Goal: Task Accomplishment & Management: Complete application form

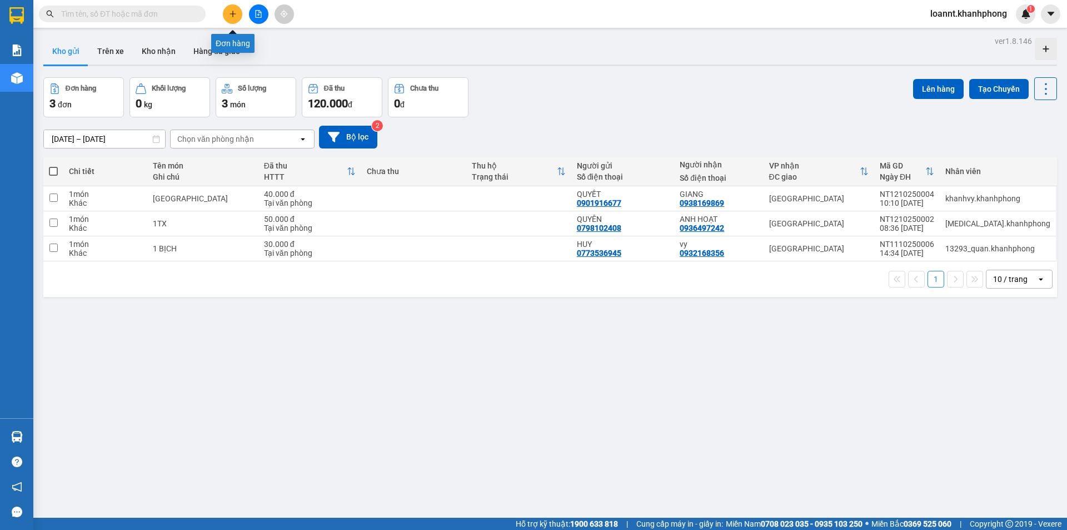
click at [237, 16] on button at bounding box center [232, 13] width 19 height 19
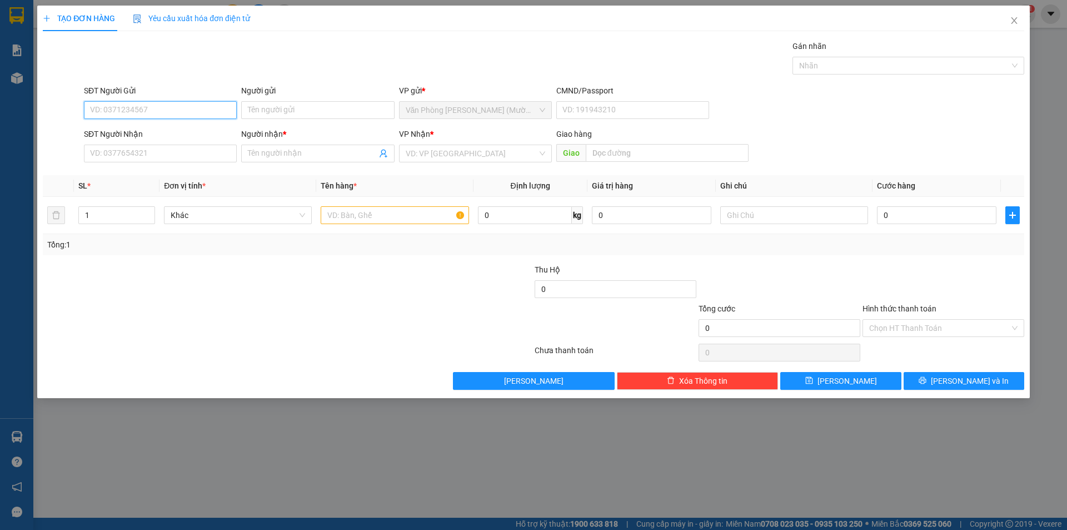
click at [179, 112] on input "SĐT Người Gửi" at bounding box center [160, 110] width 153 height 18
type input "0914178599"
click at [166, 134] on div "0914178599 - [PERSON_NAME]" at bounding box center [161, 132] width 140 height 12
type input "[PERSON_NAME]"
type input "0914178599"
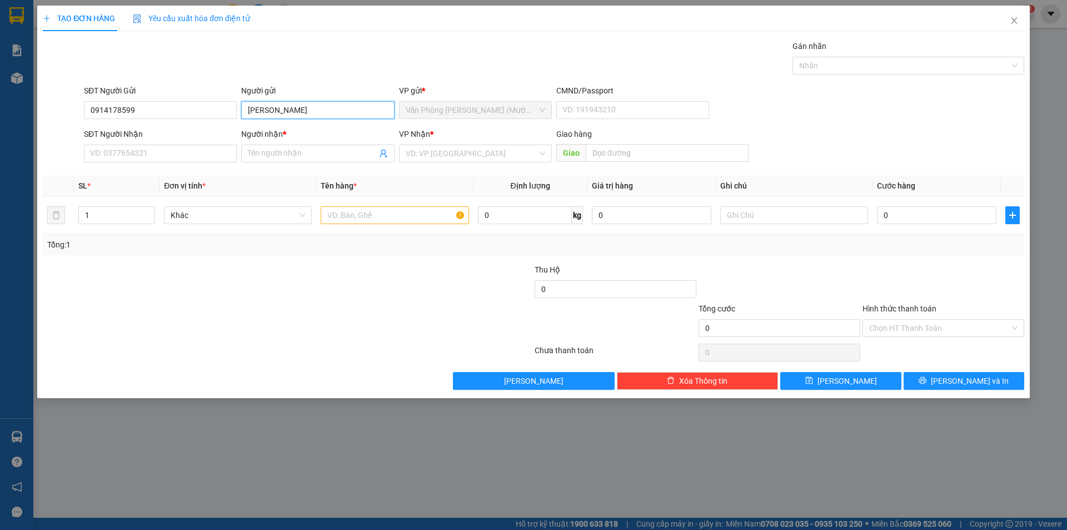
click at [274, 111] on input "[PERSON_NAME]" at bounding box center [317, 110] width 153 height 18
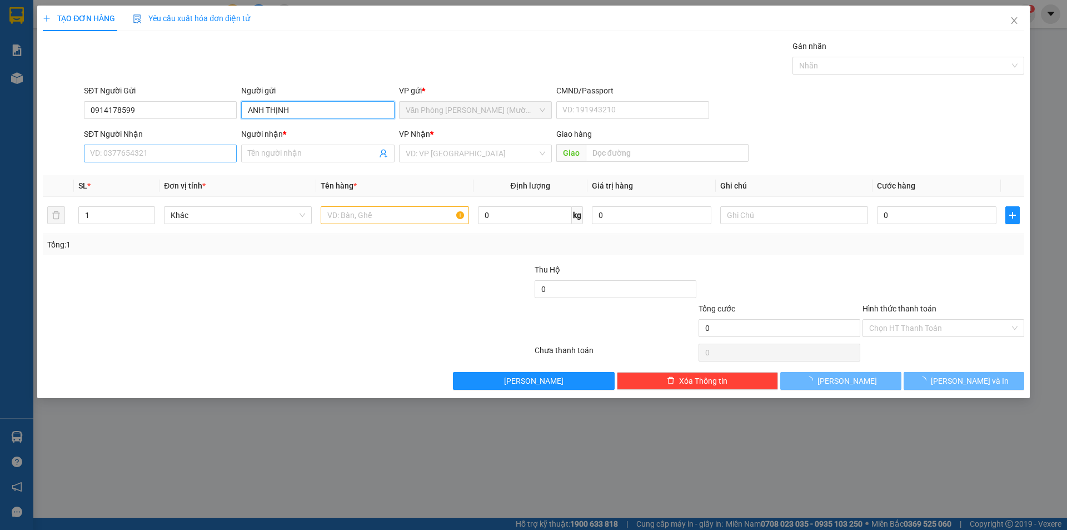
type input "ANH THỊNH"
click at [148, 148] on input "SĐT Người Nhận" at bounding box center [160, 154] width 153 height 18
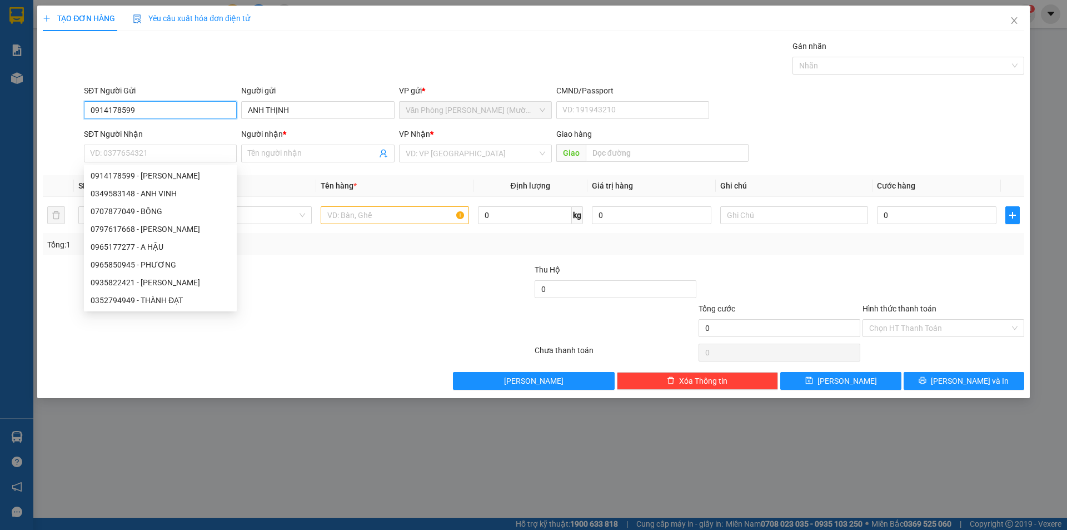
drag, startPoint x: 156, startPoint y: 108, endPoint x: 73, endPoint y: 116, distance: 82.7
click at [73, 116] on div "SĐT Người Gửi 0914178599 0914178599 Người gửi ANH THỊNH VP gửi * Văn Phòng [PER…" at bounding box center [534, 103] width 984 height 39
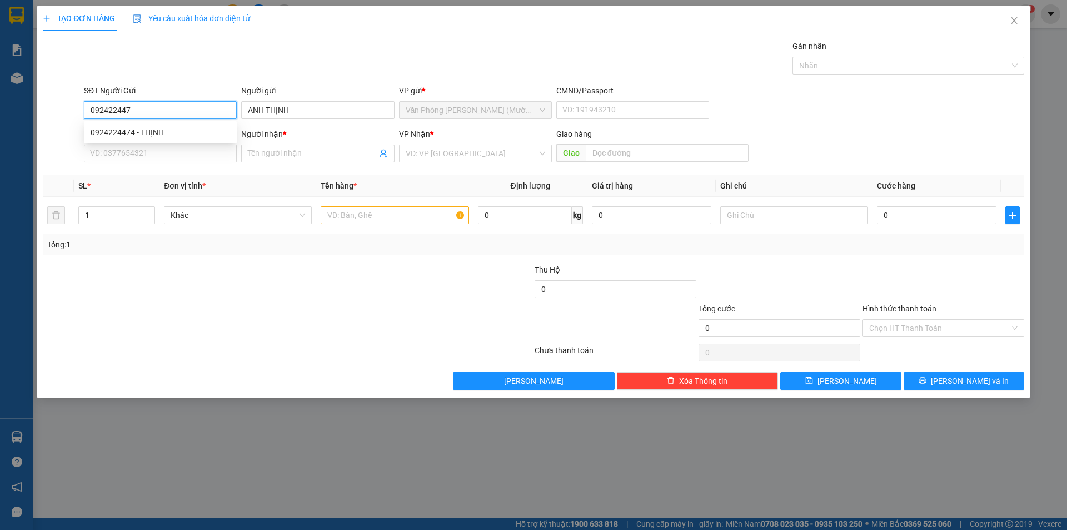
type input "0924224474"
click at [123, 130] on div "0924224474 - THỊNH" at bounding box center [161, 132] width 140 height 12
type input "THỊNH"
type input "0924224474"
click at [150, 159] on input "SĐT Người Nhận" at bounding box center [160, 154] width 153 height 18
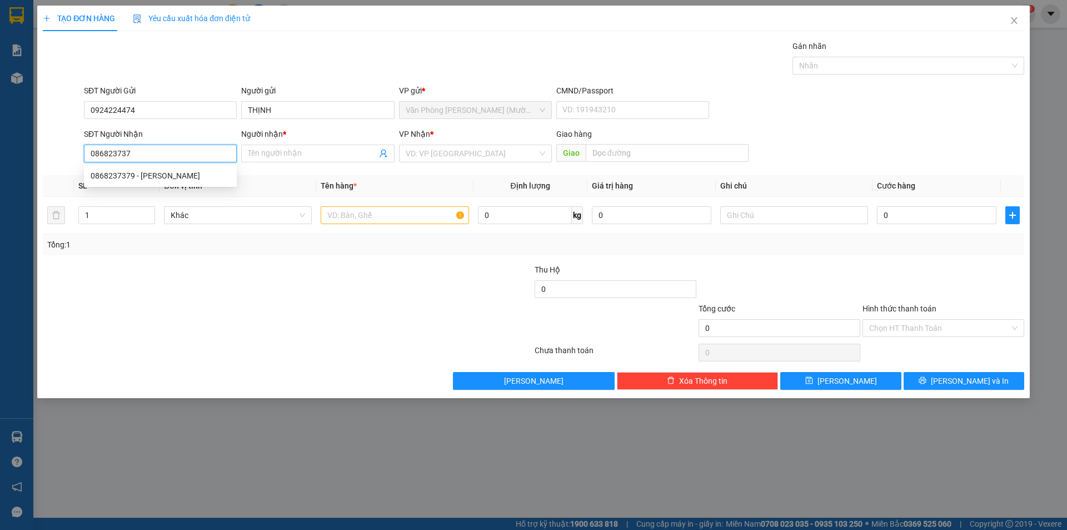
type input "0868237379"
click at [156, 173] on div "0868237379 - [PERSON_NAME]" at bounding box center [161, 176] width 140 height 12
type input "[PERSON_NAME]"
click at [430, 155] on span "[GEOGRAPHIC_DATA]" at bounding box center [476, 153] width 140 height 17
type input "0868237379"
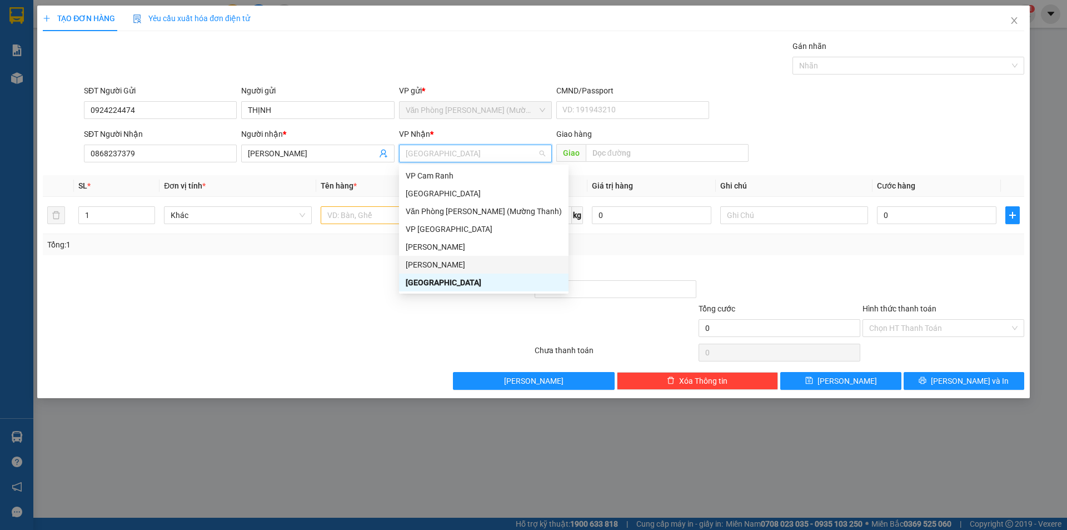
click at [453, 258] on div "[PERSON_NAME]" at bounding box center [484, 264] width 156 height 12
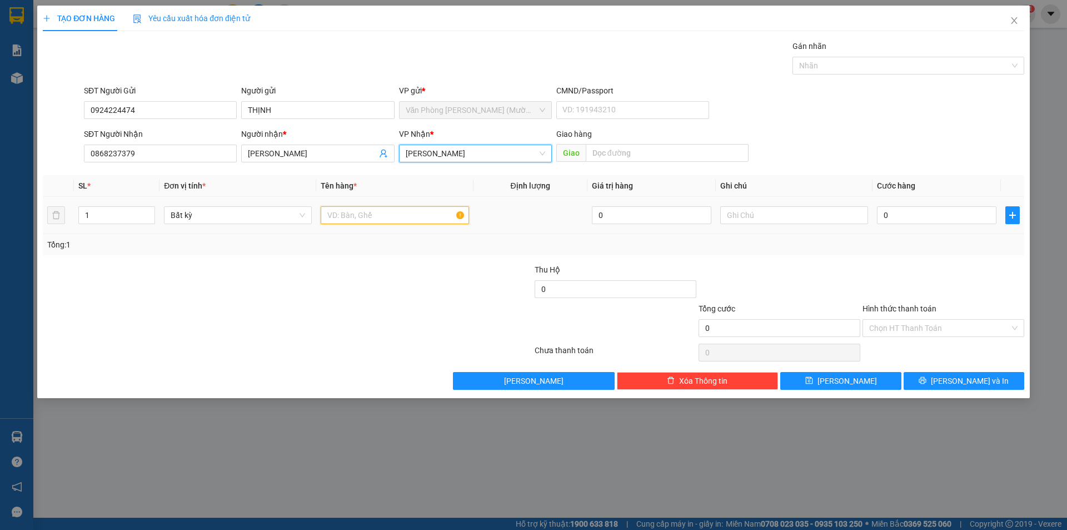
click at [342, 212] on input "text" at bounding box center [395, 215] width 148 height 18
type input "TG"
click at [889, 210] on input "0" at bounding box center [937, 215] width 120 height 18
type input "4"
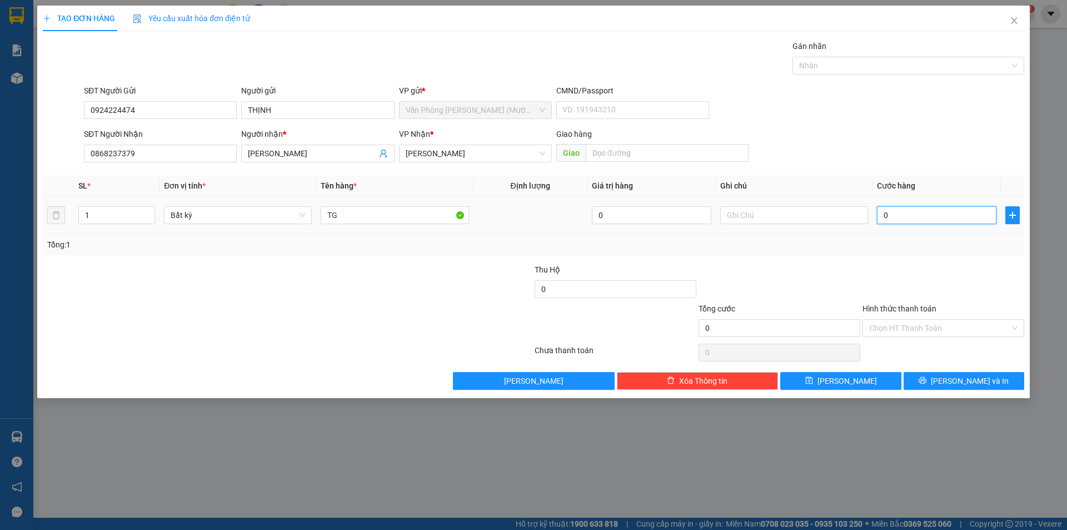
type input "4"
type input "40"
type input "40.000"
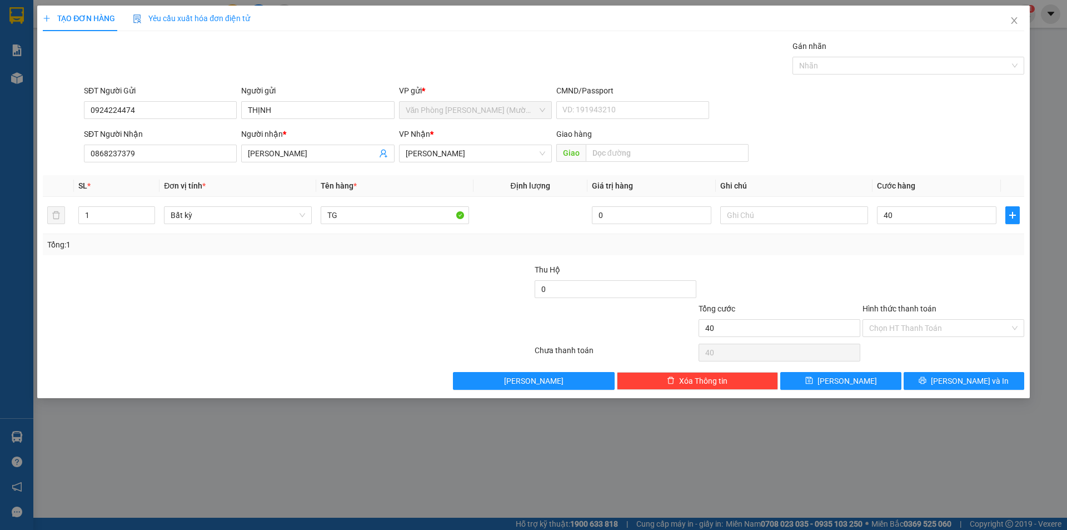
type input "40.000"
click at [864, 283] on div at bounding box center [944, 282] width 164 height 39
click at [948, 376] on button "[PERSON_NAME] và In" at bounding box center [964, 381] width 121 height 18
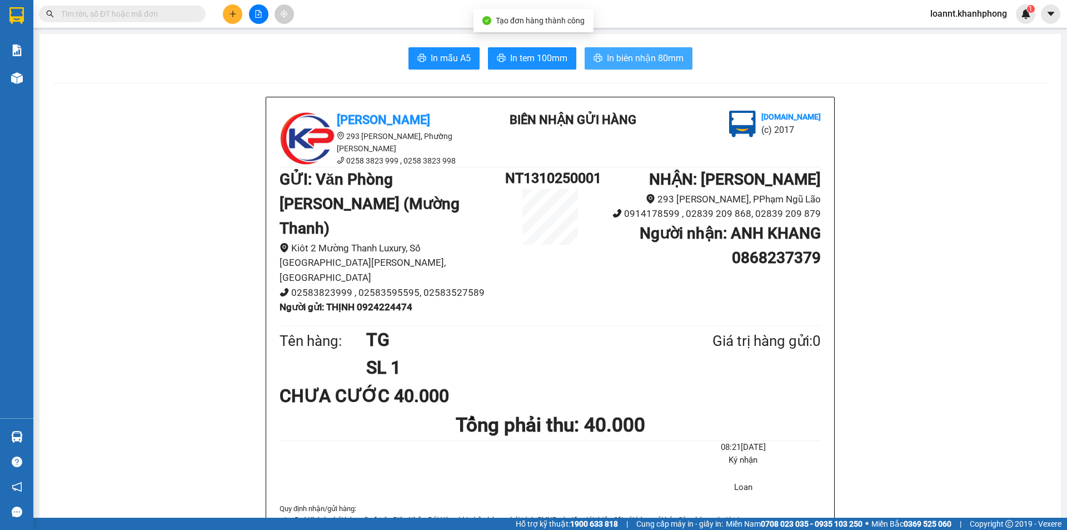
click at [683, 63] on button "In biên nhận 80mm" at bounding box center [639, 58] width 108 height 22
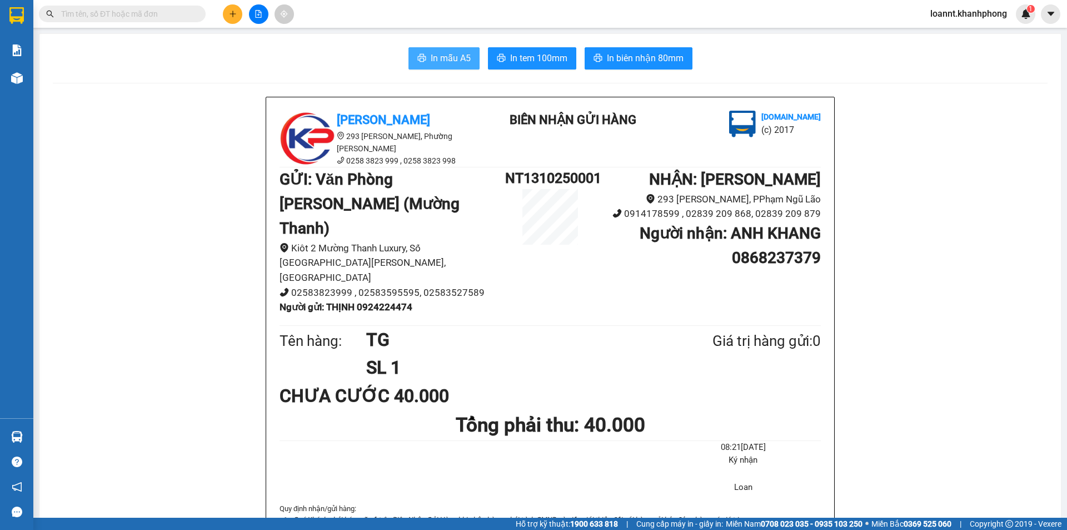
drag, startPoint x: 431, startPoint y: 57, endPoint x: 506, endPoint y: 81, distance: 79.3
click at [431, 57] on span "In mẫu A5" at bounding box center [451, 58] width 40 height 14
click at [230, 18] on button at bounding box center [232, 13] width 19 height 19
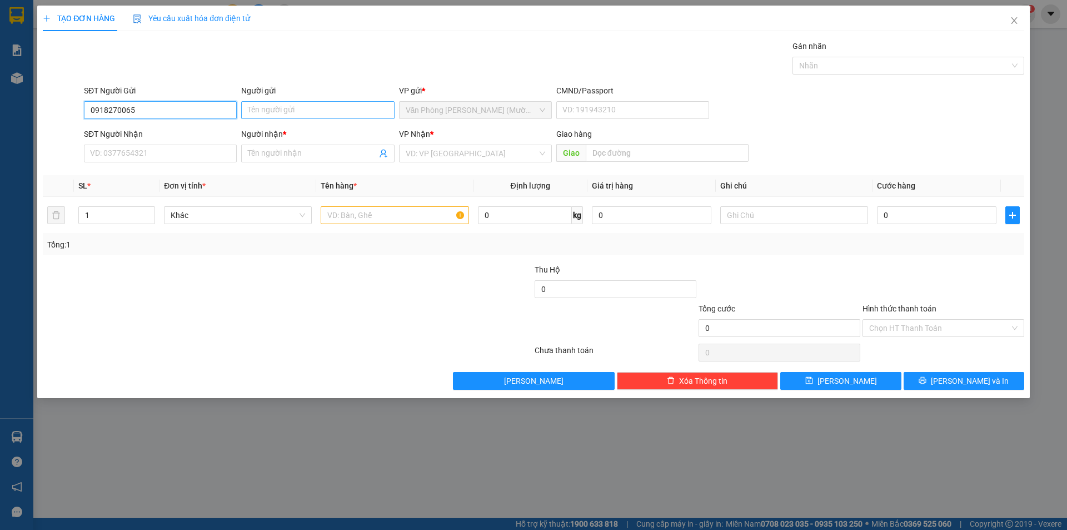
type input "0918270065"
click at [279, 113] on input "Người gửi" at bounding box center [317, 110] width 153 height 18
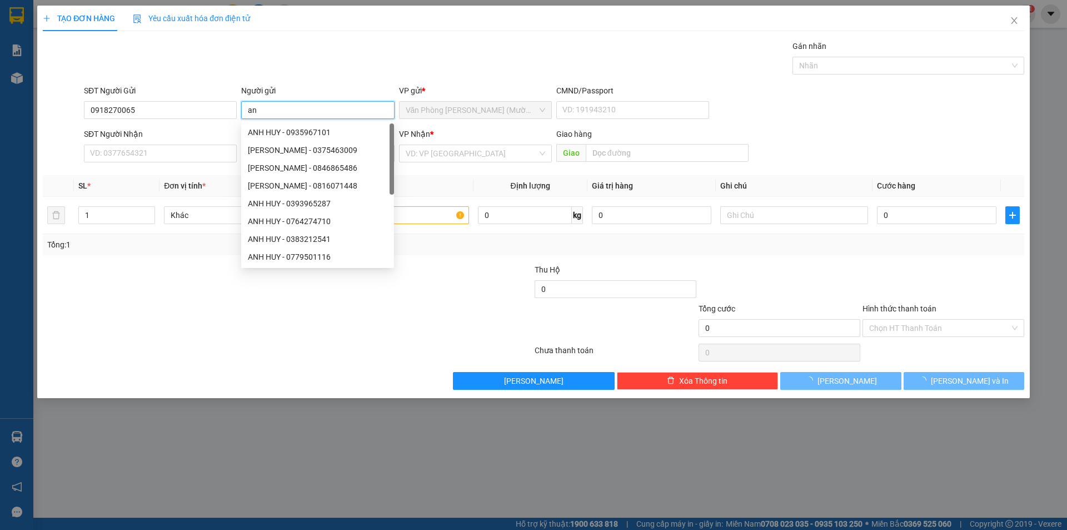
type input "a"
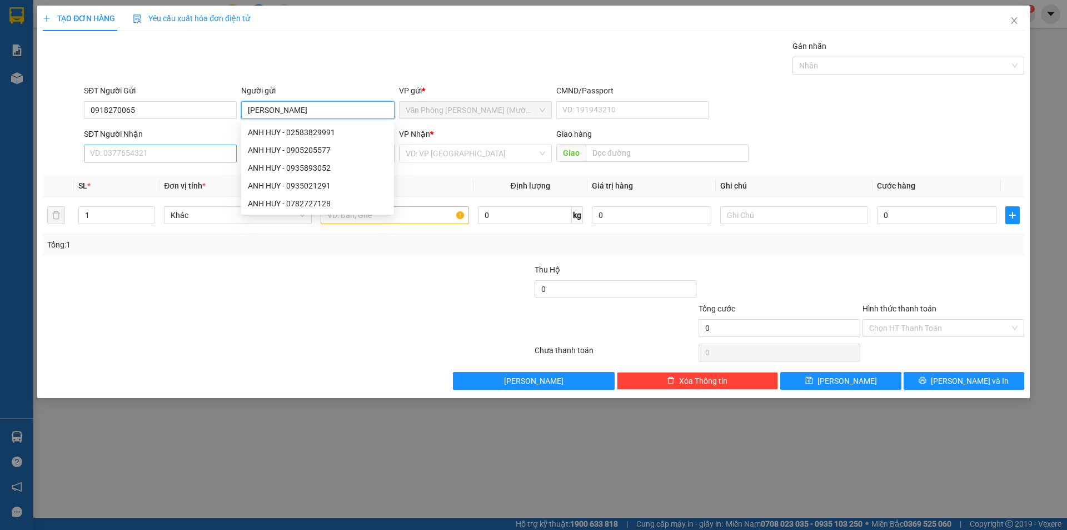
type input "[PERSON_NAME]"
click at [148, 156] on input "SĐT Người Nhận" at bounding box center [160, 154] width 153 height 18
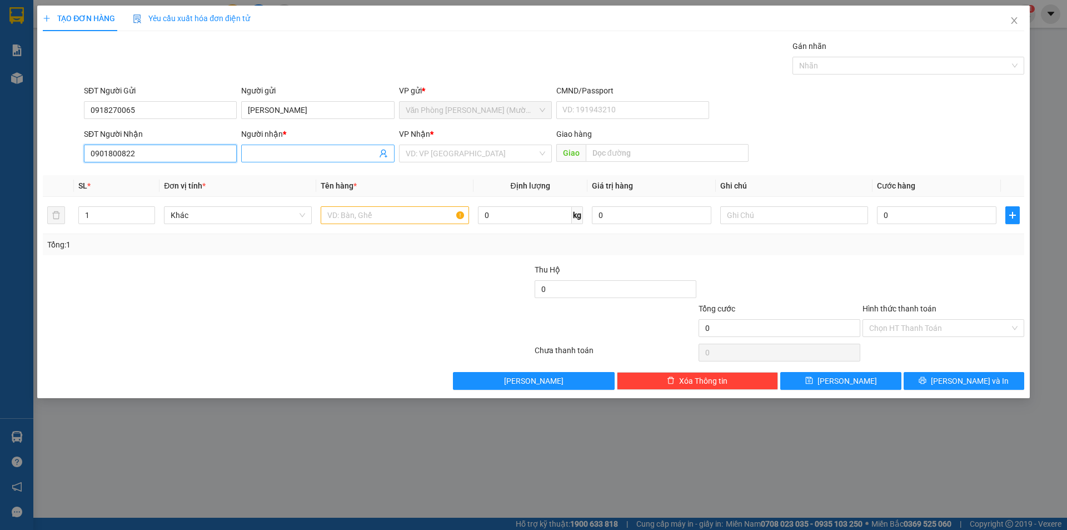
type input "0901800822"
click at [317, 155] on input "Người nhận *" at bounding box center [312, 153] width 128 height 12
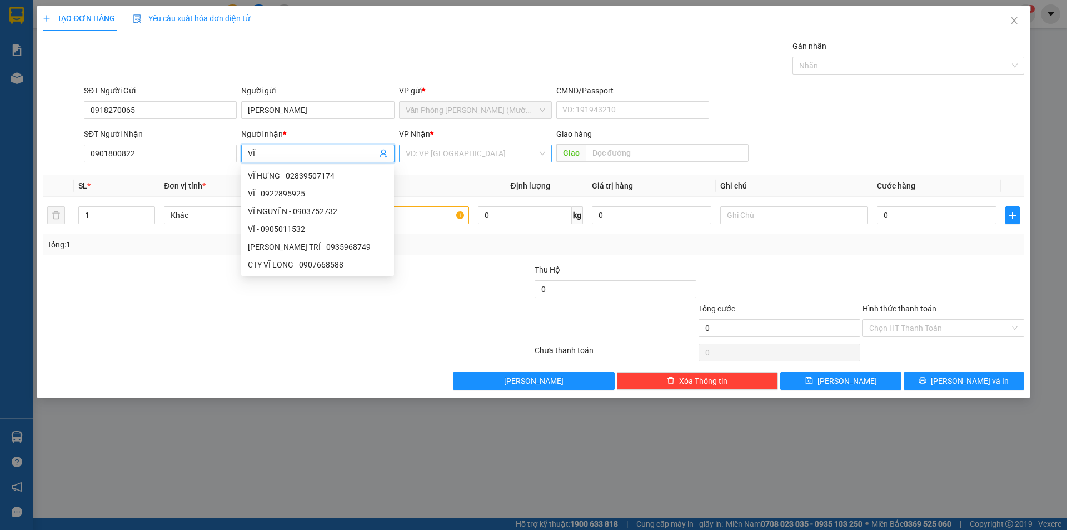
type input "VĨ"
click at [419, 150] on input "search" at bounding box center [472, 153] width 132 height 17
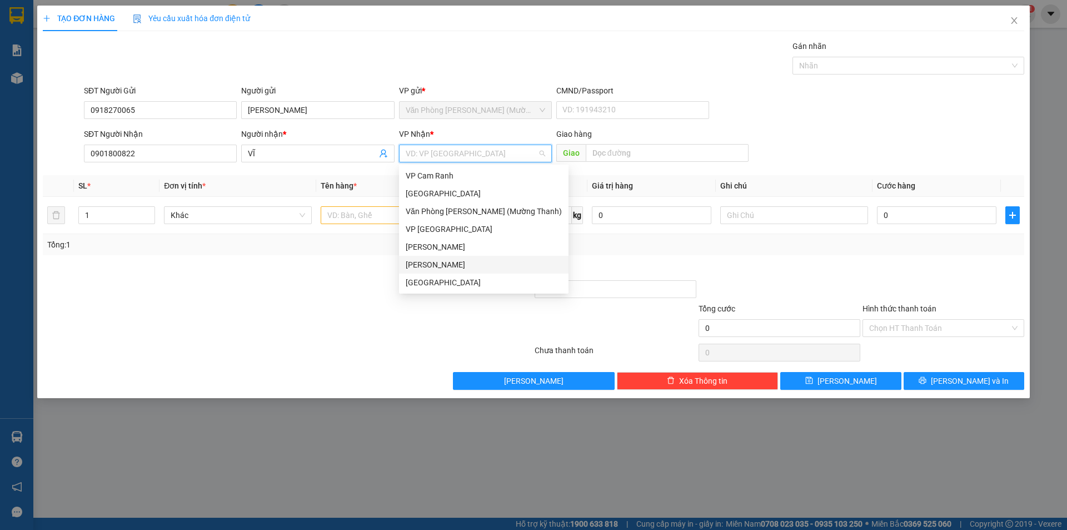
click at [441, 261] on div "[PERSON_NAME]" at bounding box center [484, 264] width 156 height 12
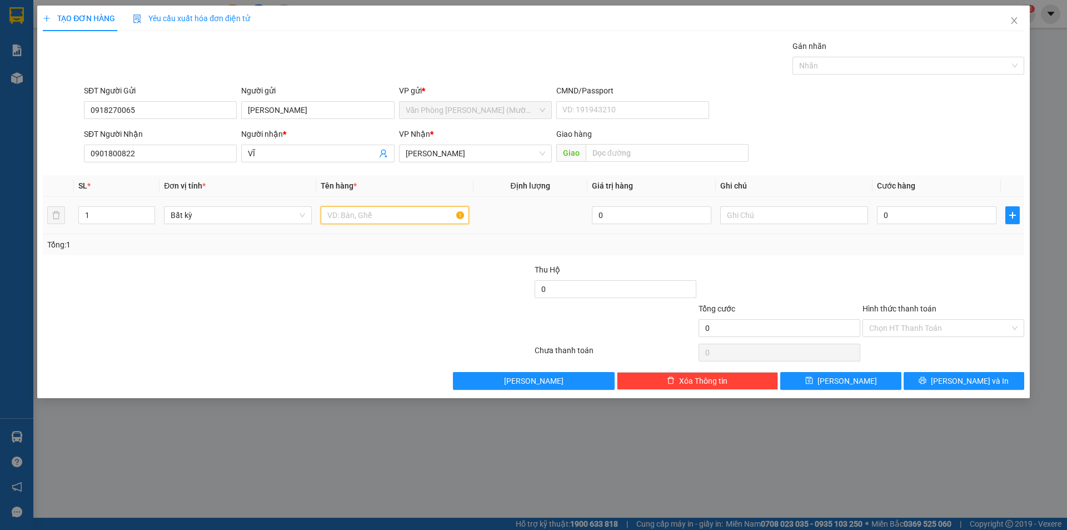
click at [366, 216] on input "text" at bounding box center [395, 215] width 148 height 18
type input "[GEOGRAPHIC_DATA]"
click at [903, 220] on input "0" at bounding box center [937, 215] width 120 height 18
type input "9"
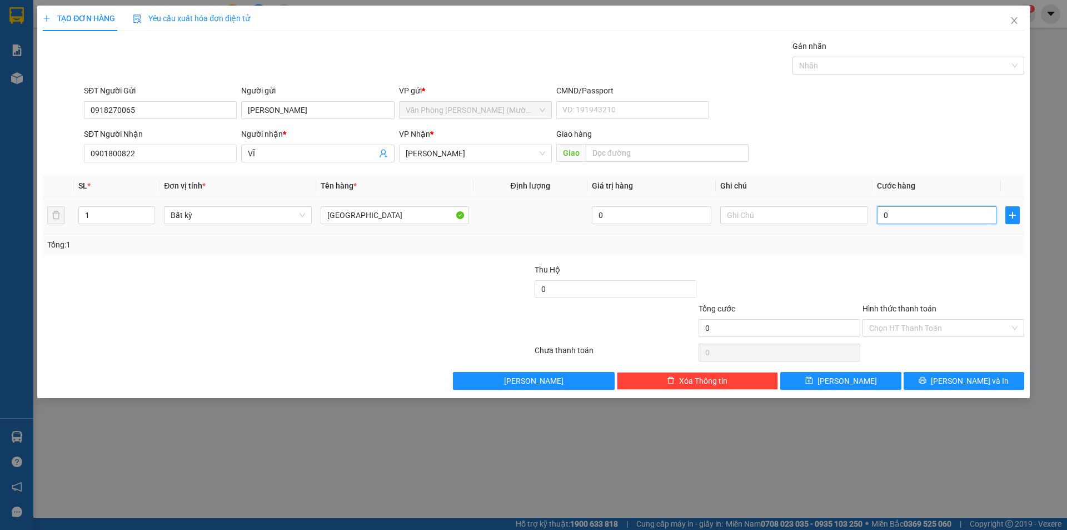
type input "9"
type input "90"
type input "90.000"
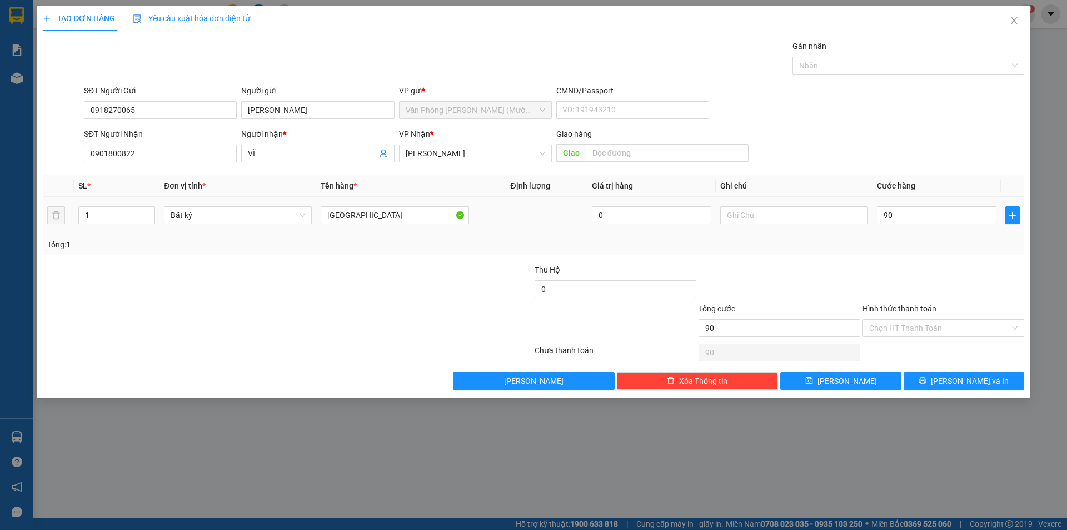
type input "90.000"
click at [846, 276] on div at bounding box center [780, 282] width 164 height 39
click at [948, 327] on input "Hình thức thanh toán" at bounding box center [939, 328] width 141 height 17
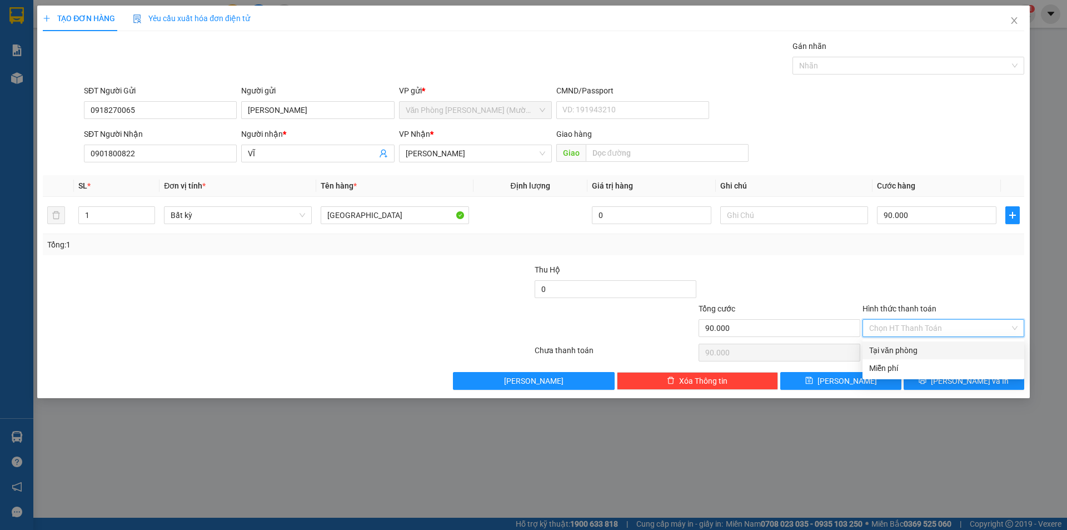
click at [882, 345] on div "Tại văn phòng" at bounding box center [943, 350] width 148 height 12
type input "0"
click at [971, 383] on span "[PERSON_NAME] và In" at bounding box center [970, 381] width 78 height 12
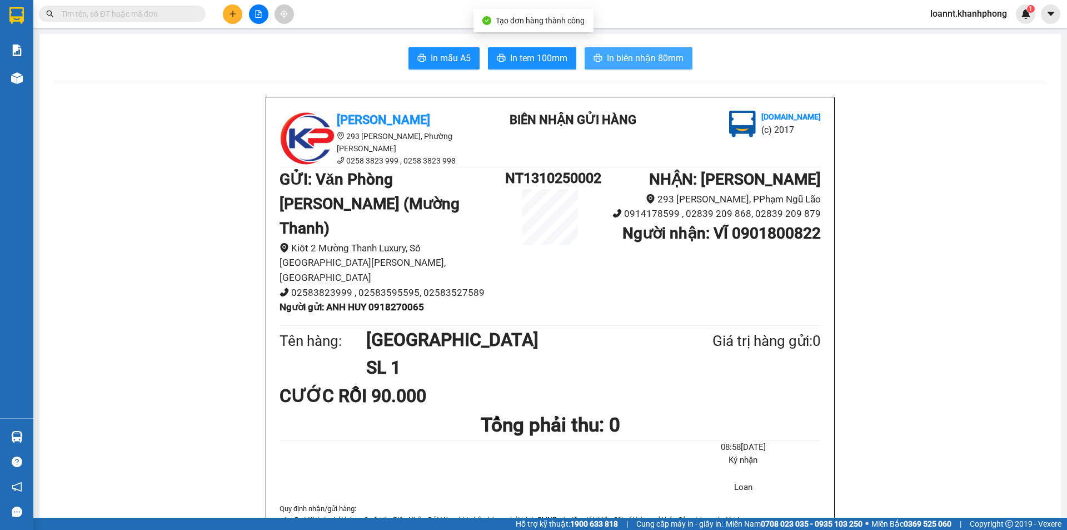
drag, startPoint x: 669, startPoint y: 68, endPoint x: 692, endPoint y: 118, distance: 54.8
click at [668, 68] on button "In biên nhận 80mm" at bounding box center [639, 58] width 108 height 22
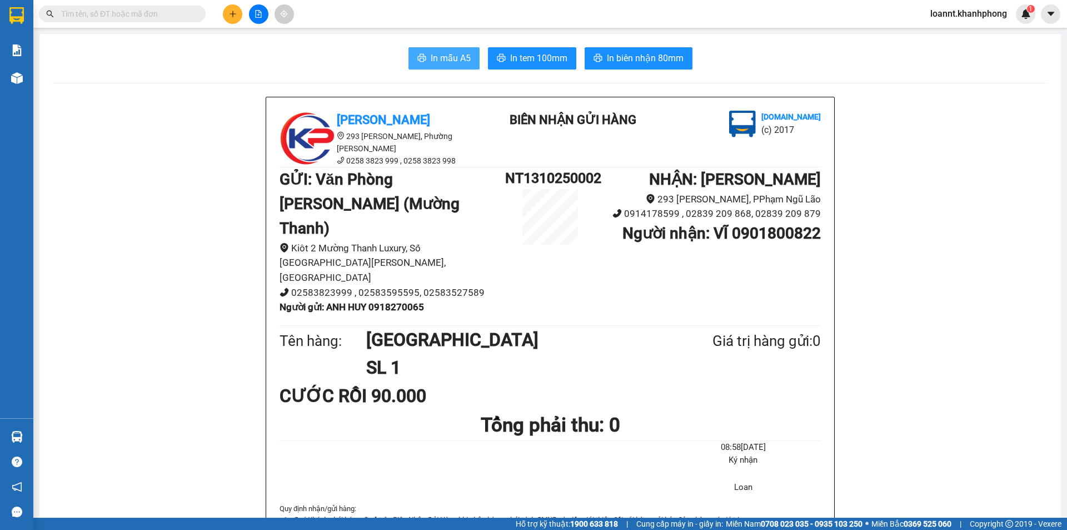
click at [444, 54] on span "In mẫu A5" at bounding box center [451, 58] width 40 height 14
click at [236, 12] on icon "plus" at bounding box center [233, 14] width 8 height 8
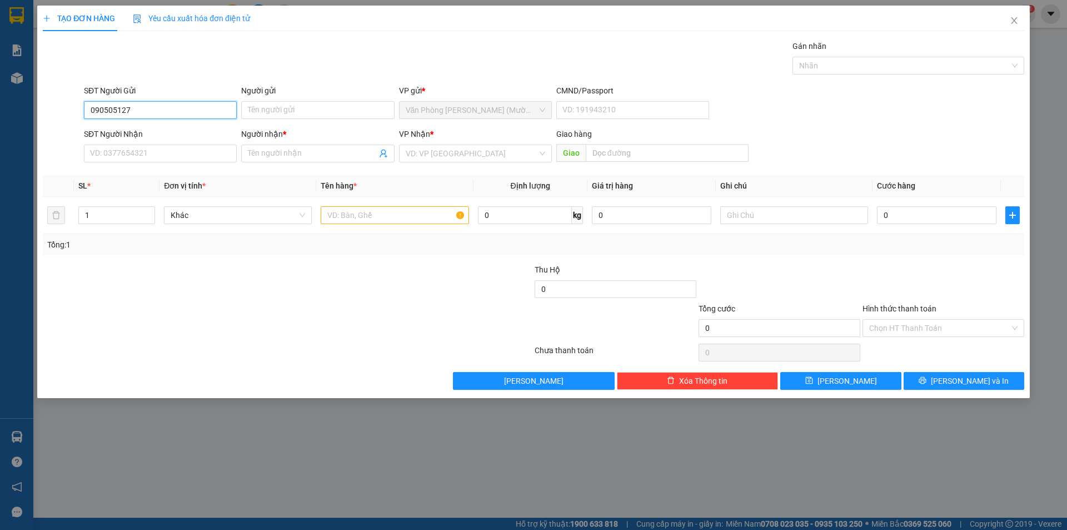
type input "0905051279"
click at [147, 128] on div "0905051279 - CHÚ TRỌNG" at bounding box center [161, 132] width 140 height 12
type input "CHÚ TRỌNG"
type input "0905051279"
click at [146, 152] on input "SĐT Người Nhận" at bounding box center [160, 154] width 153 height 18
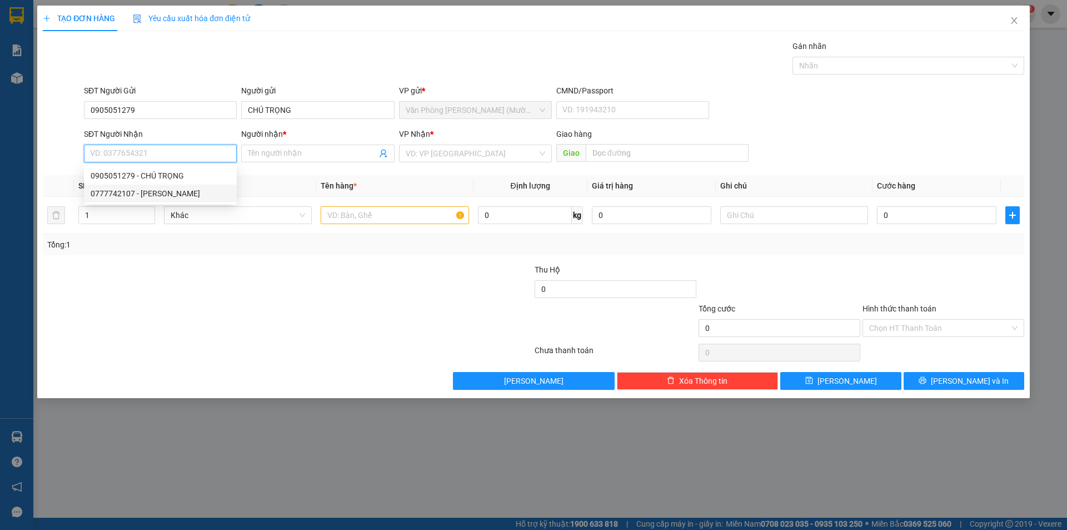
click at [173, 193] on div "0777742107 - [PERSON_NAME]" at bounding box center [161, 193] width 140 height 12
type input "0777742107"
type input "ĐOAN"
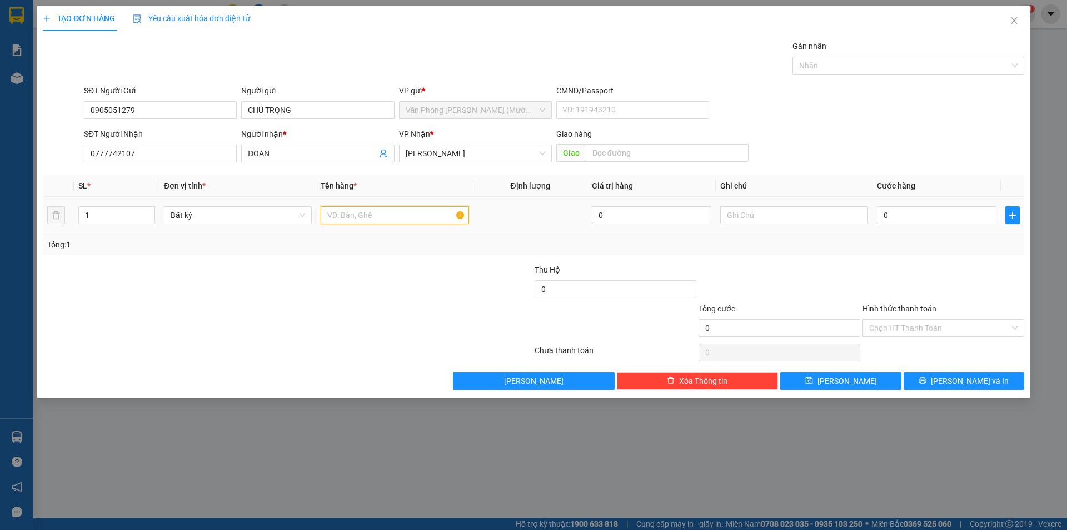
click at [361, 218] on input "text" at bounding box center [395, 215] width 148 height 18
type input "TG"
click at [948, 213] on input "0" at bounding box center [937, 215] width 120 height 18
type input "4"
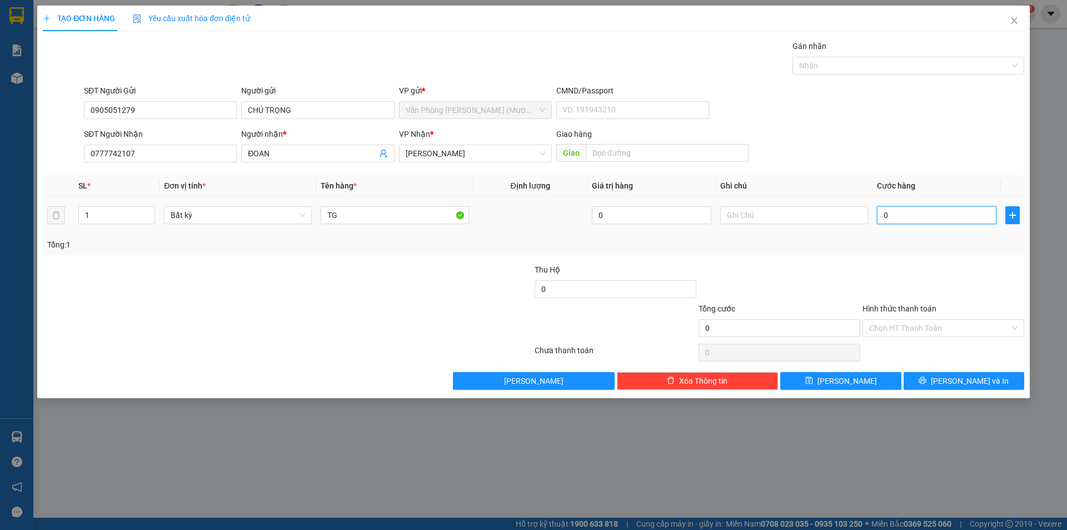
type input "4"
type input "40"
type input "40.000"
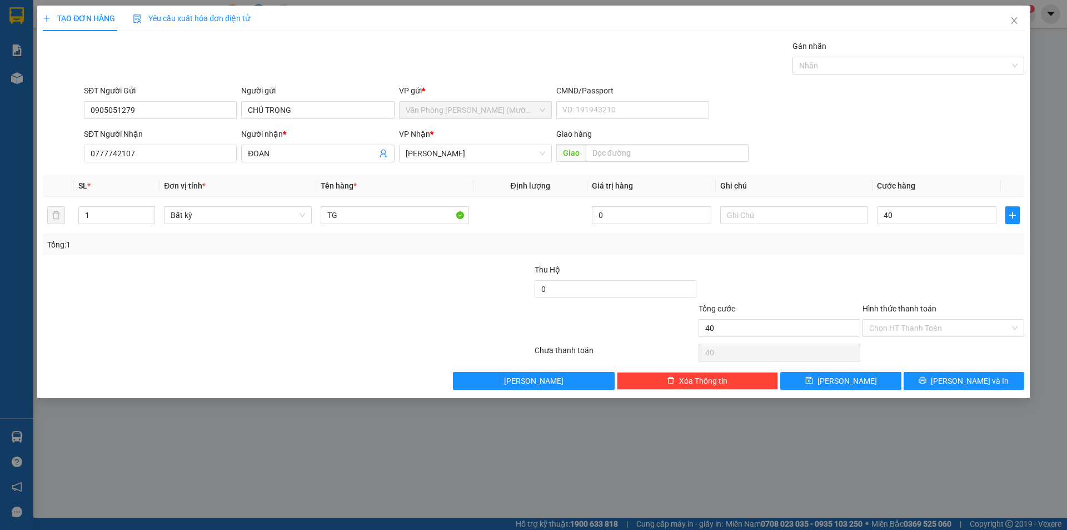
type input "40.000"
click at [871, 284] on div at bounding box center [944, 282] width 164 height 39
click at [934, 319] on div "Chọn HT Thanh Toán" at bounding box center [944, 328] width 162 height 18
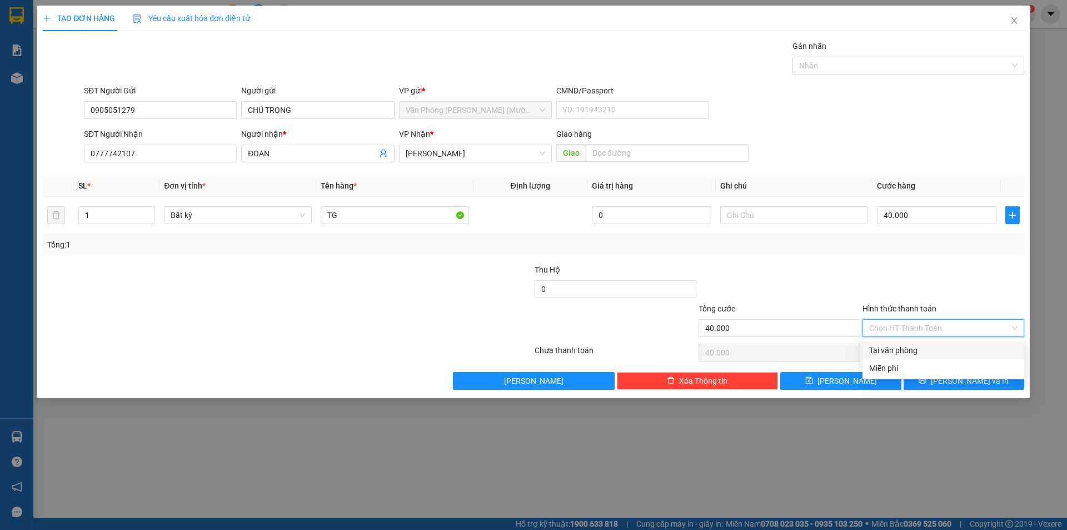
click at [895, 351] on div "Tại văn phòng" at bounding box center [943, 350] width 148 height 12
type input "0"
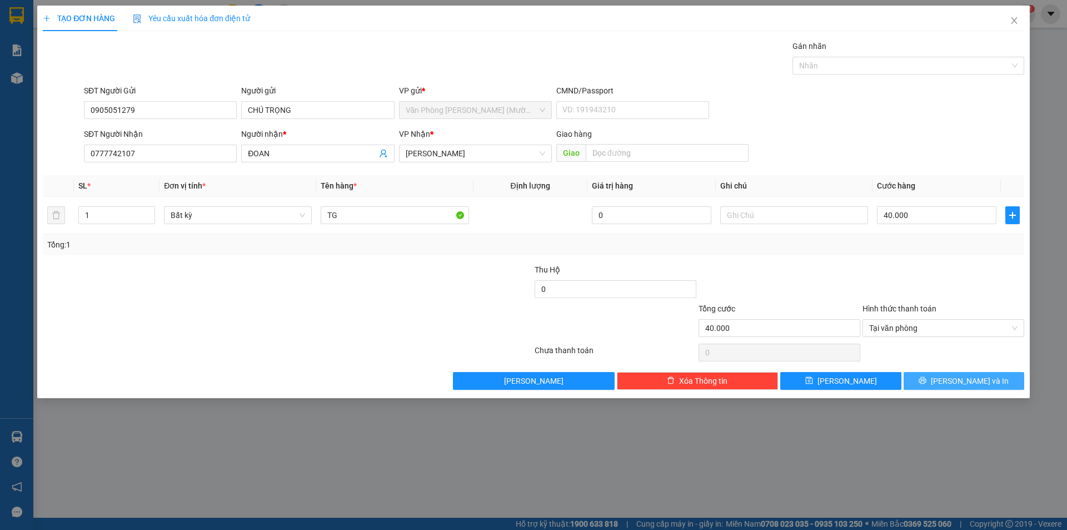
click at [927, 384] on icon "printer" at bounding box center [923, 380] width 8 height 8
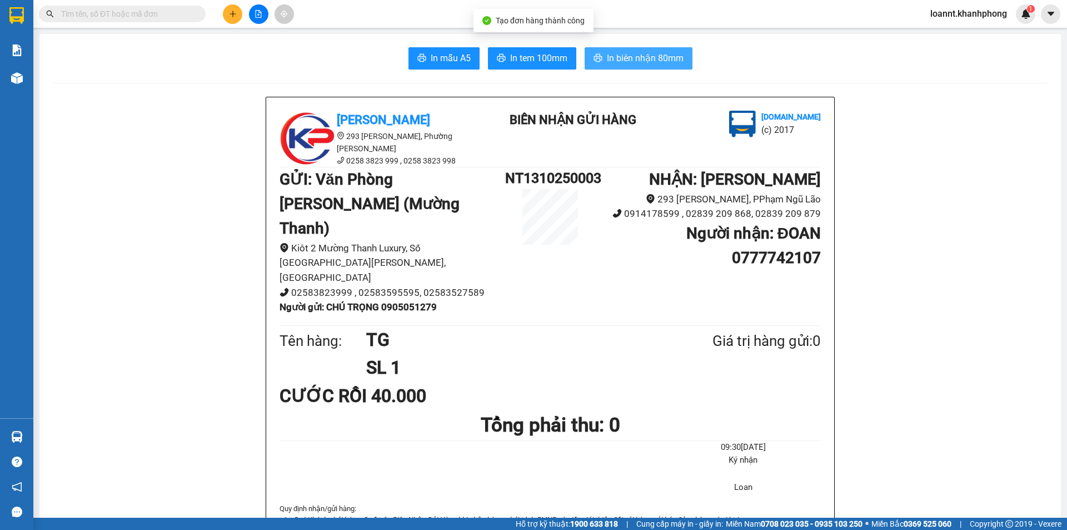
click at [656, 56] on span "In biên nhận 80mm" at bounding box center [645, 58] width 77 height 14
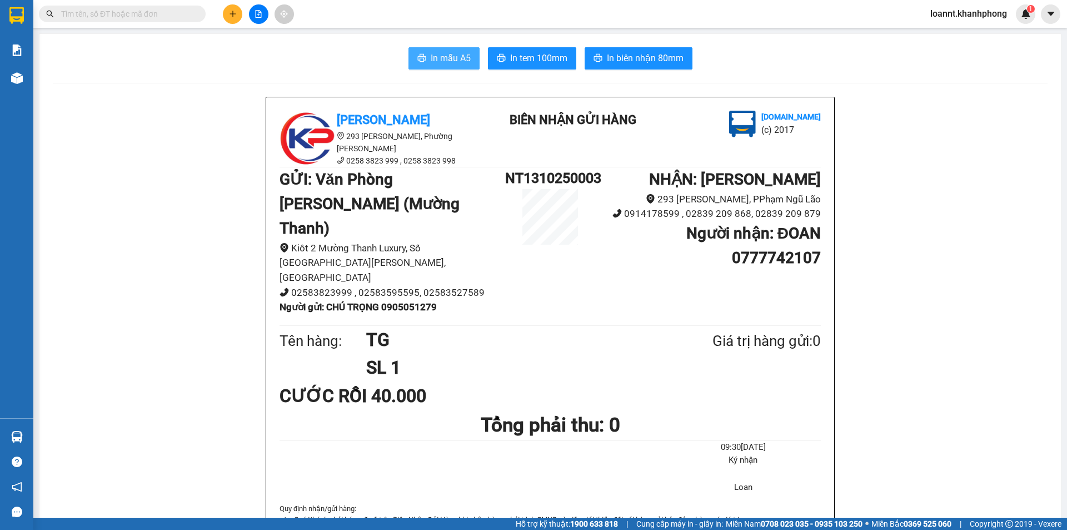
click at [431, 65] on span "In mẫu A5" at bounding box center [451, 58] width 40 height 14
